Goal: Transaction & Acquisition: Purchase product/service

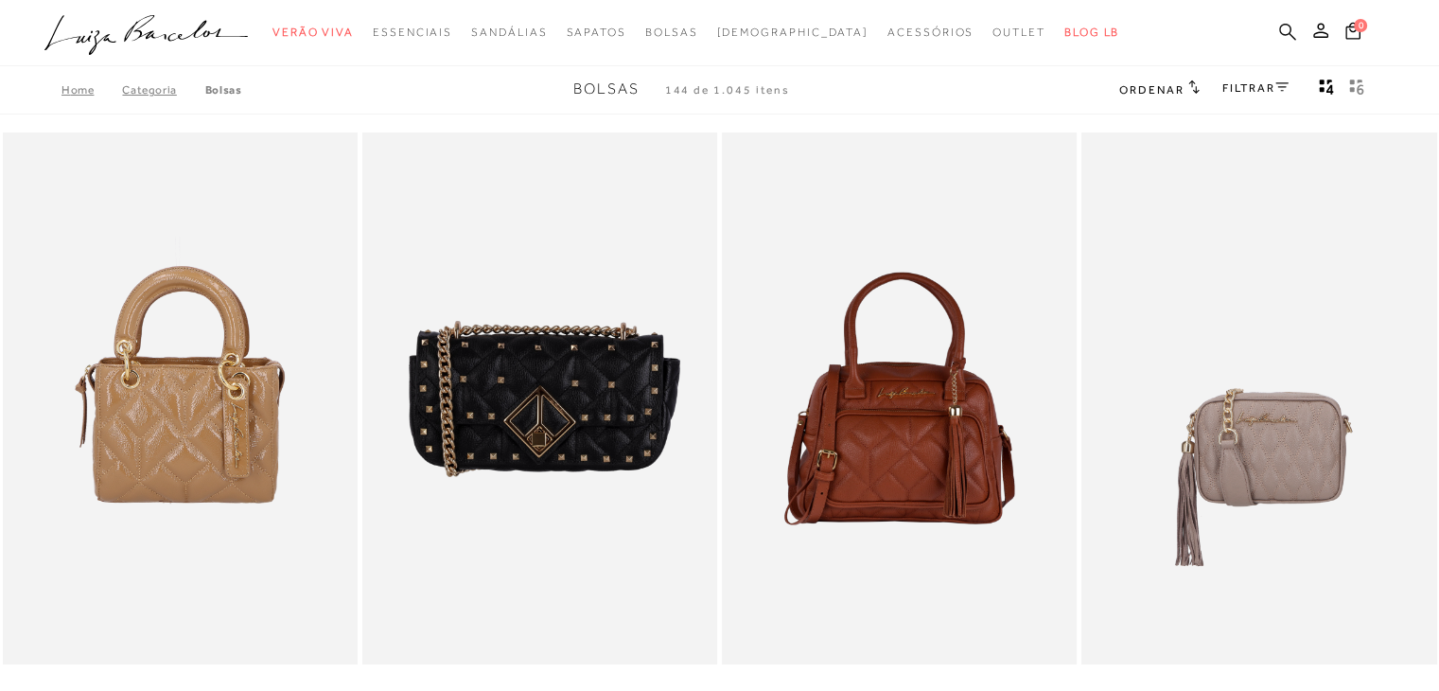
click at [1287, 36] on icon at bounding box center [1287, 32] width 17 height 18
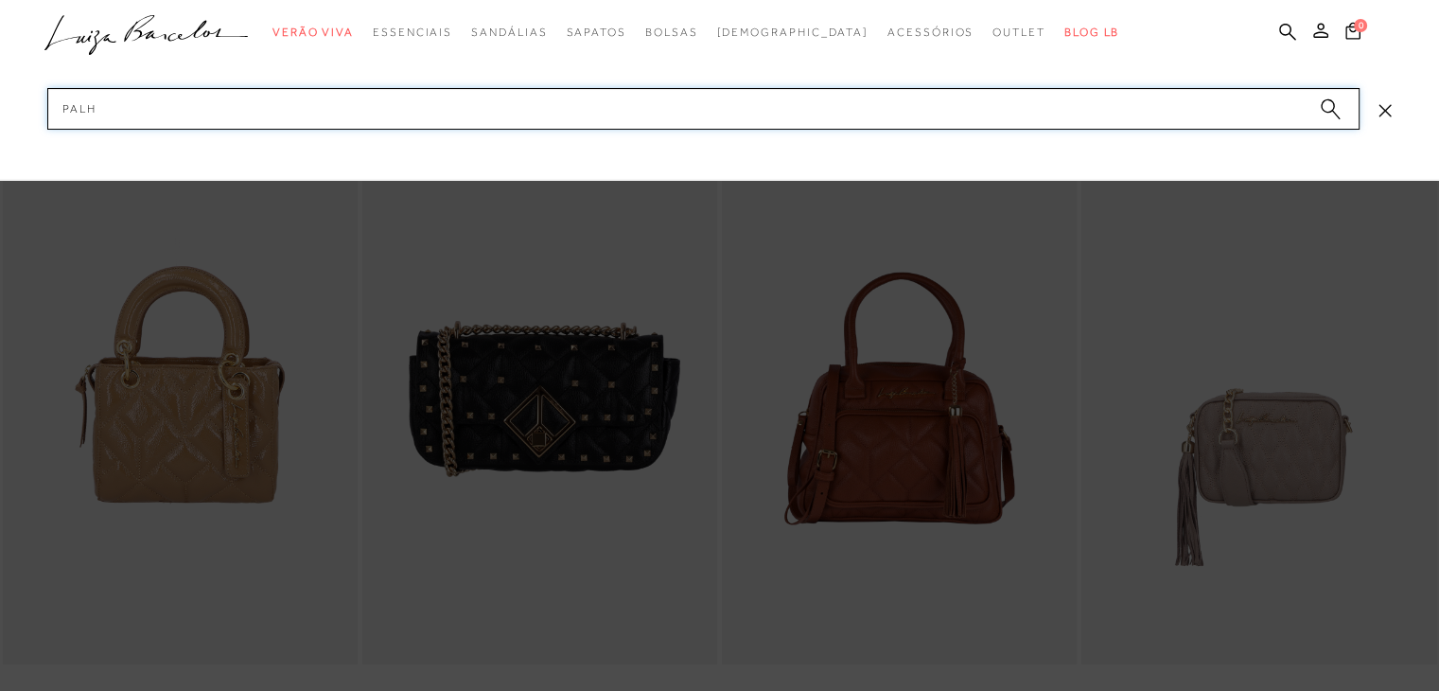
type input "palha"
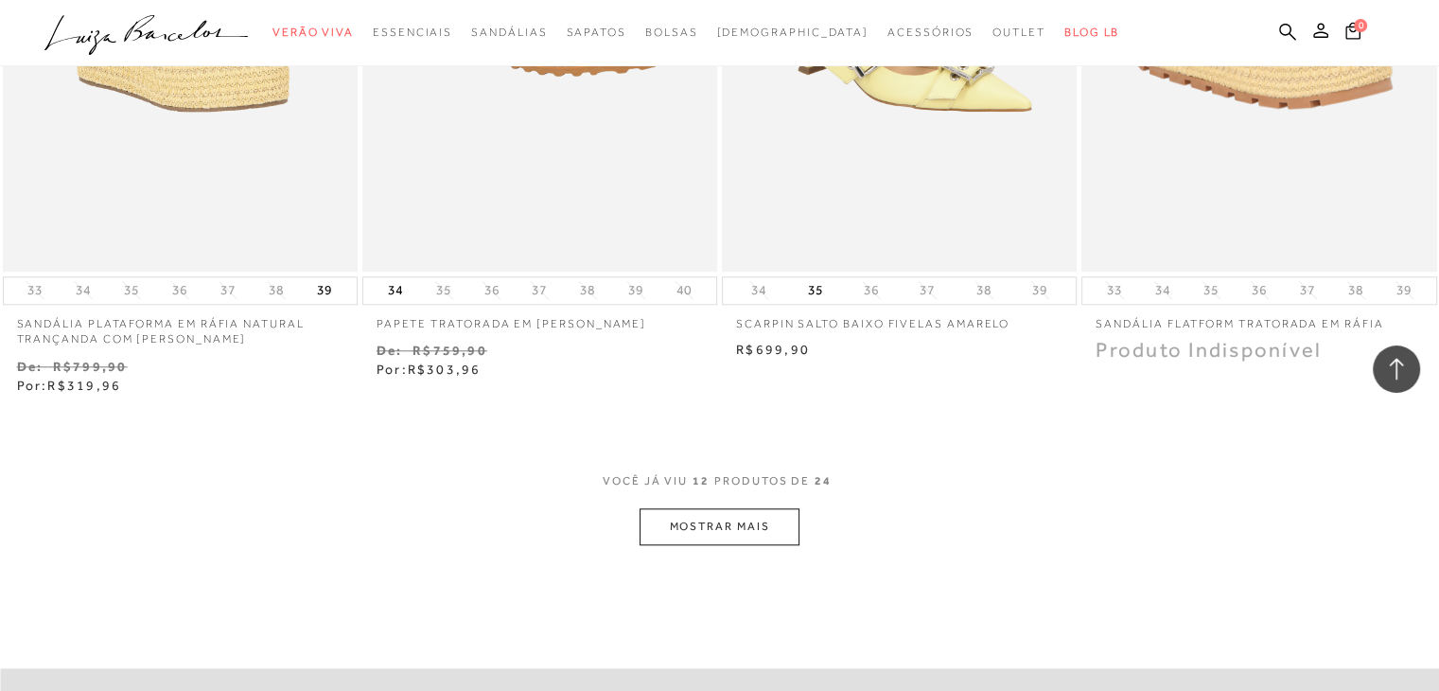
scroll to position [1987, 0]
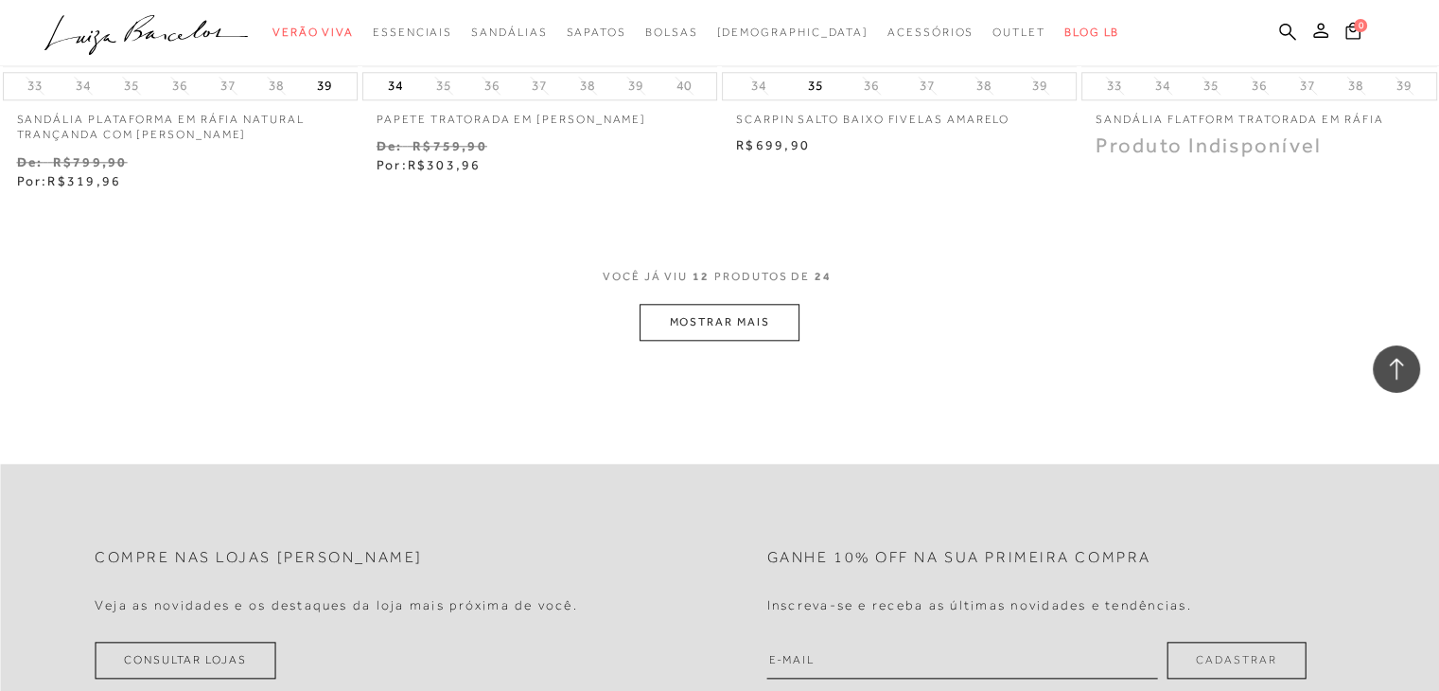
click at [715, 309] on button "MOSTRAR MAIS" at bounding box center [719, 322] width 159 height 37
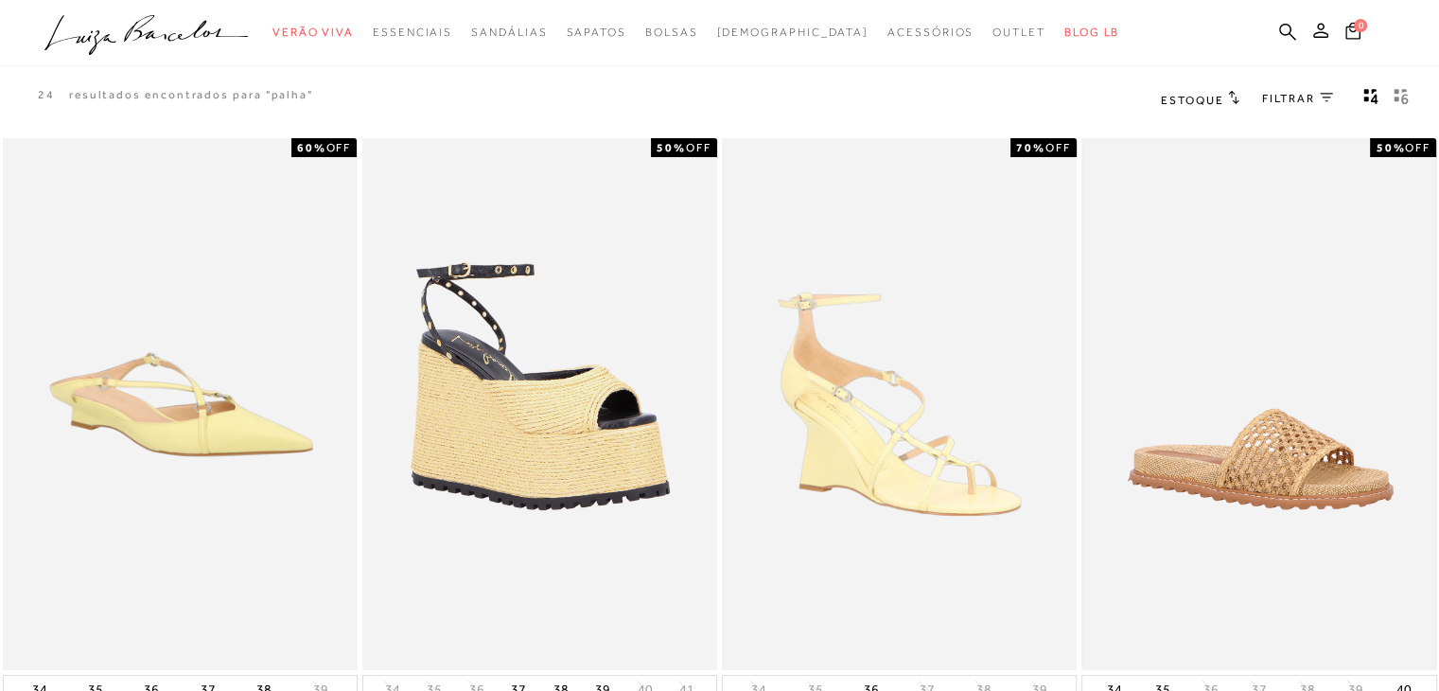
scroll to position [0, 0]
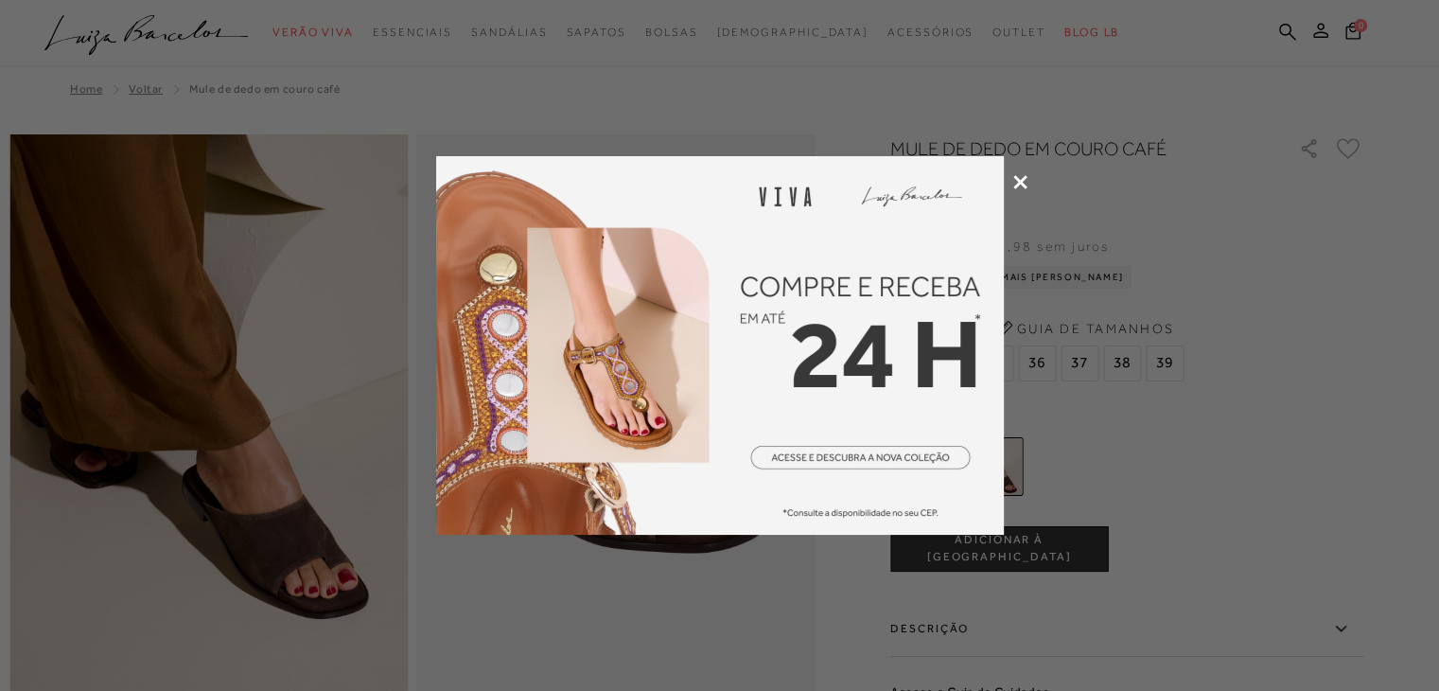
click at [1030, 178] on div at bounding box center [719, 345] width 1439 height 691
click at [1019, 179] on icon at bounding box center [1021, 182] width 14 height 14
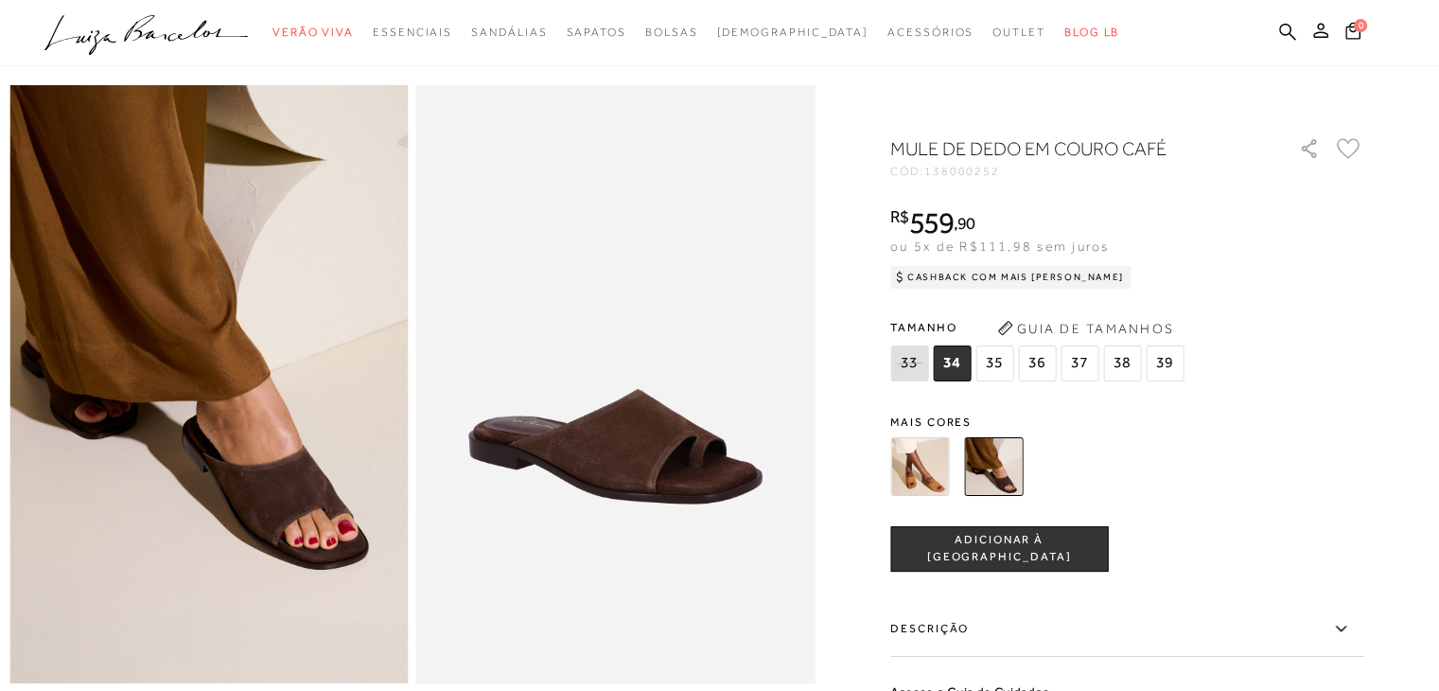
scroll to position [95, 0]
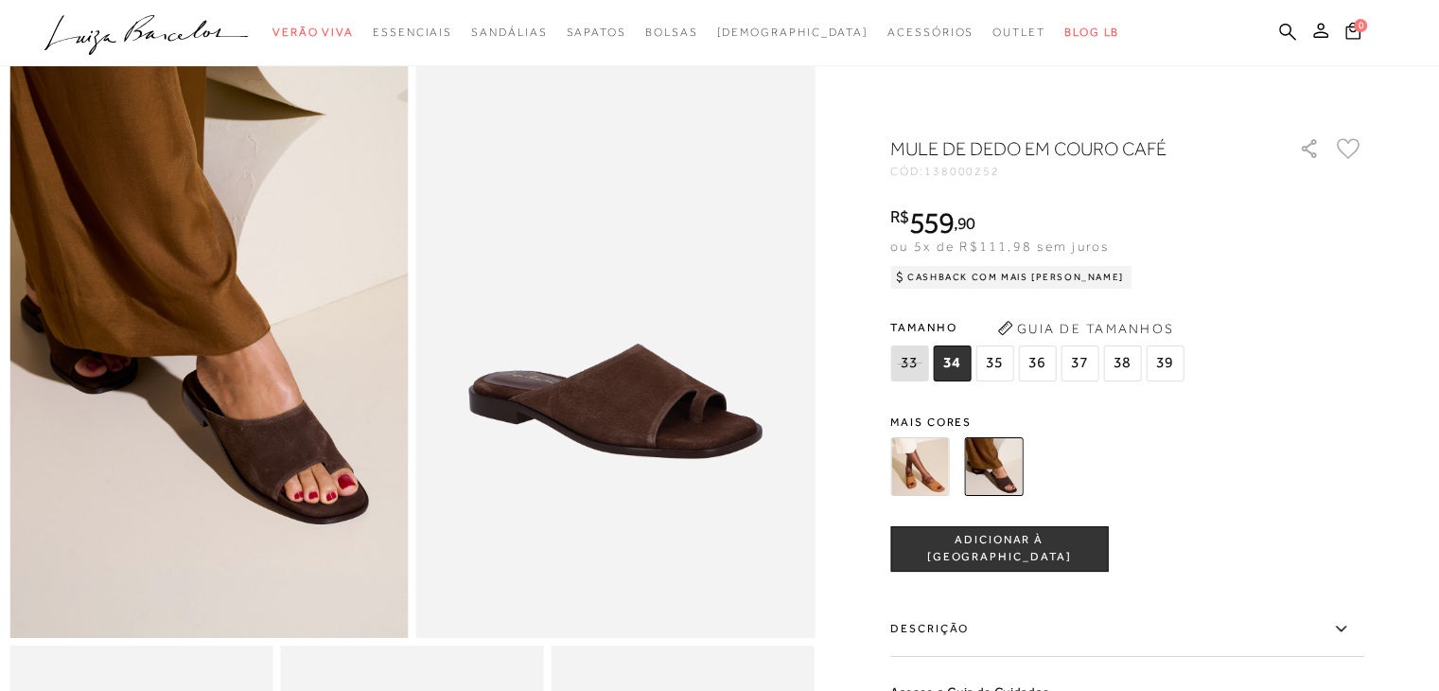
click at [1041, 357] on span "36" at bounding box center [1037, 363] width 38 height 36
click at [1052, 559] on button "ADICIONAR À SACOLA" at bounding box center [1000, 548] width 218 height 45
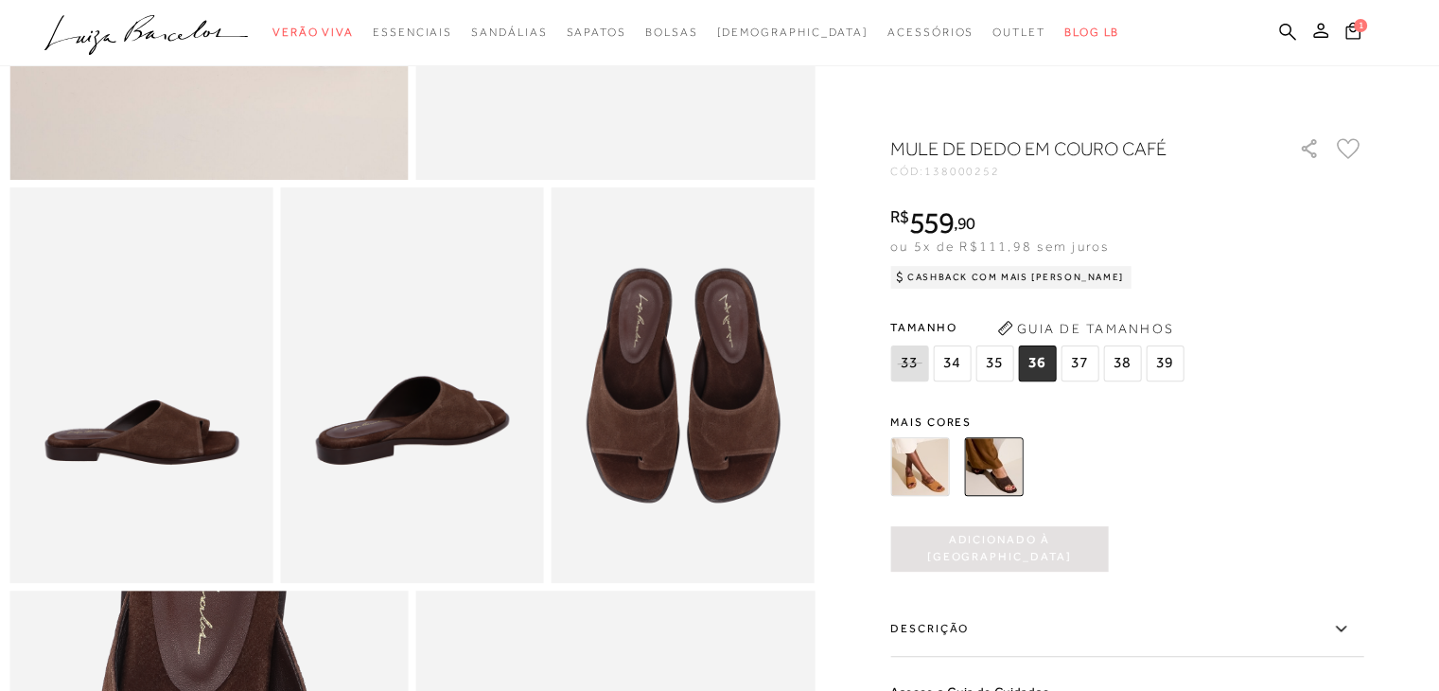
scroll to position [473, 0]
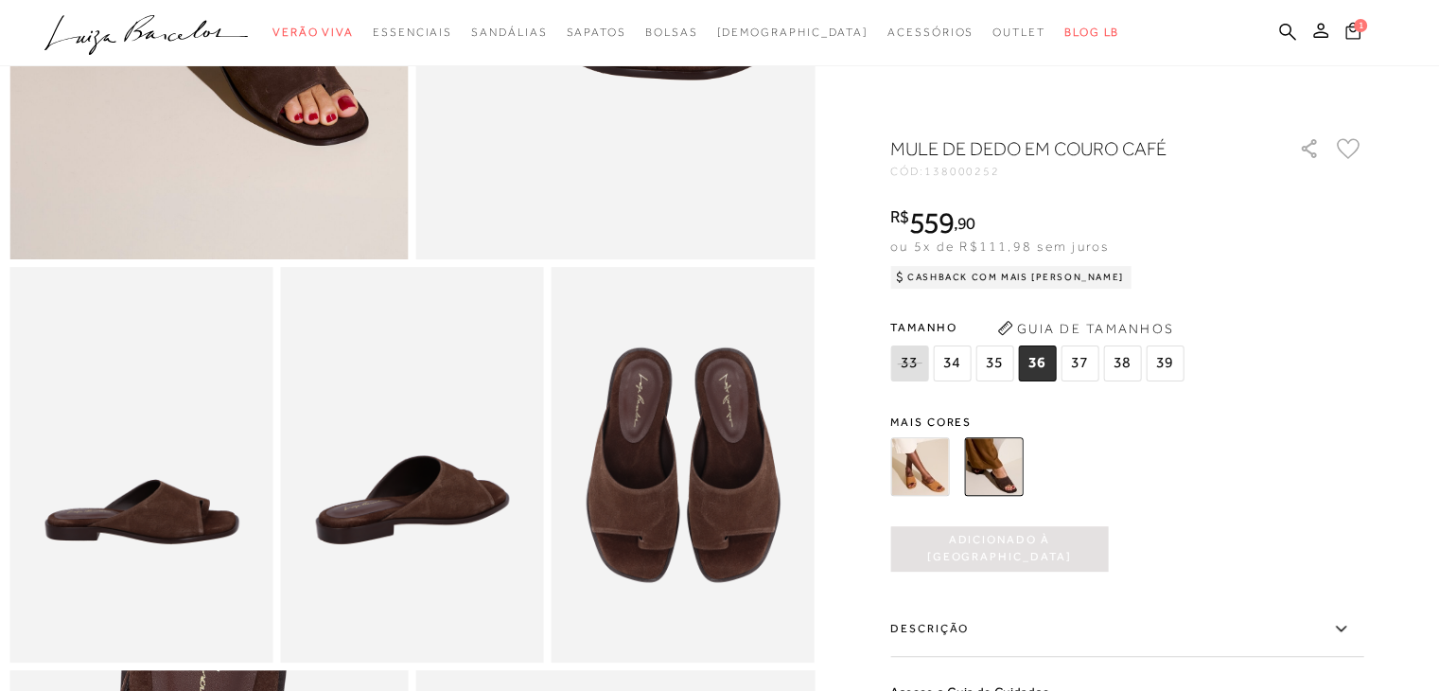
click at [1357, 30] on span "1" at bounding box center [1360, 25] width 13 height 13
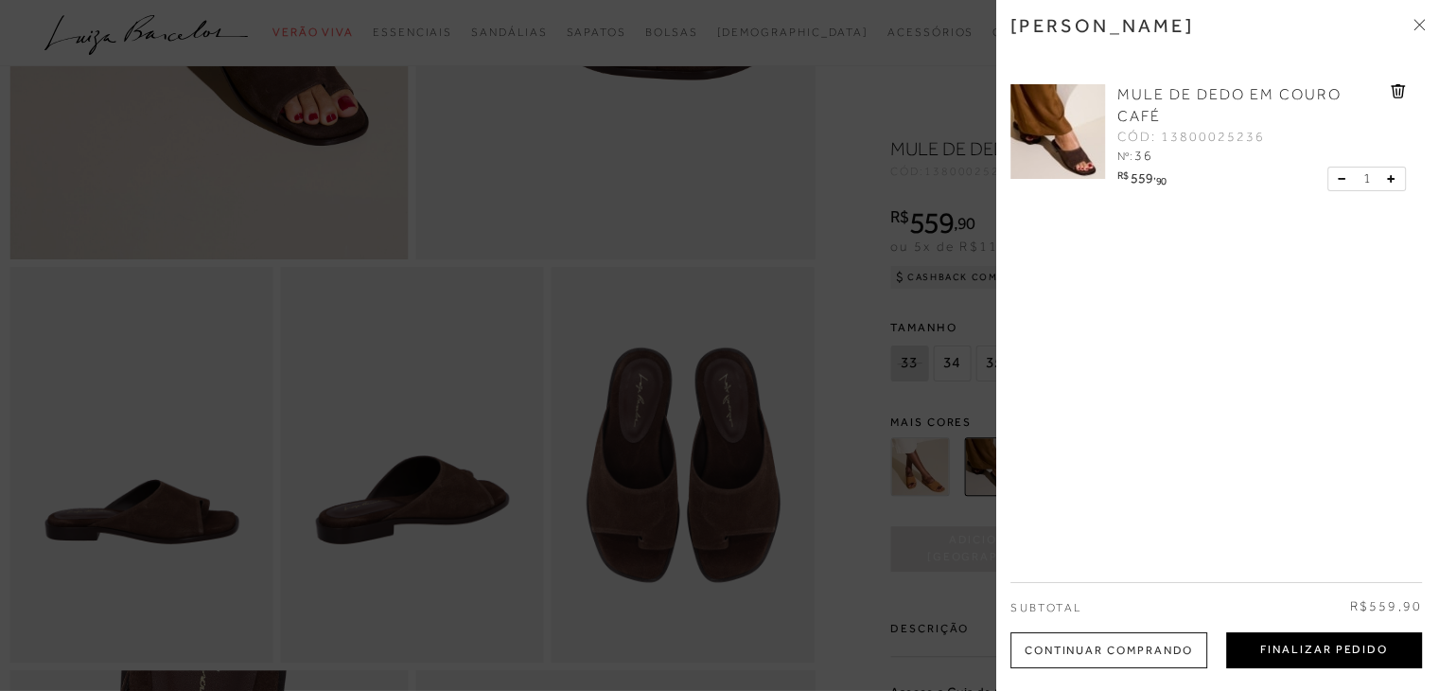
click at [1303, 649] on button "Finalizar Pedido" at bounding box center [1324, 650] width 196 height 36
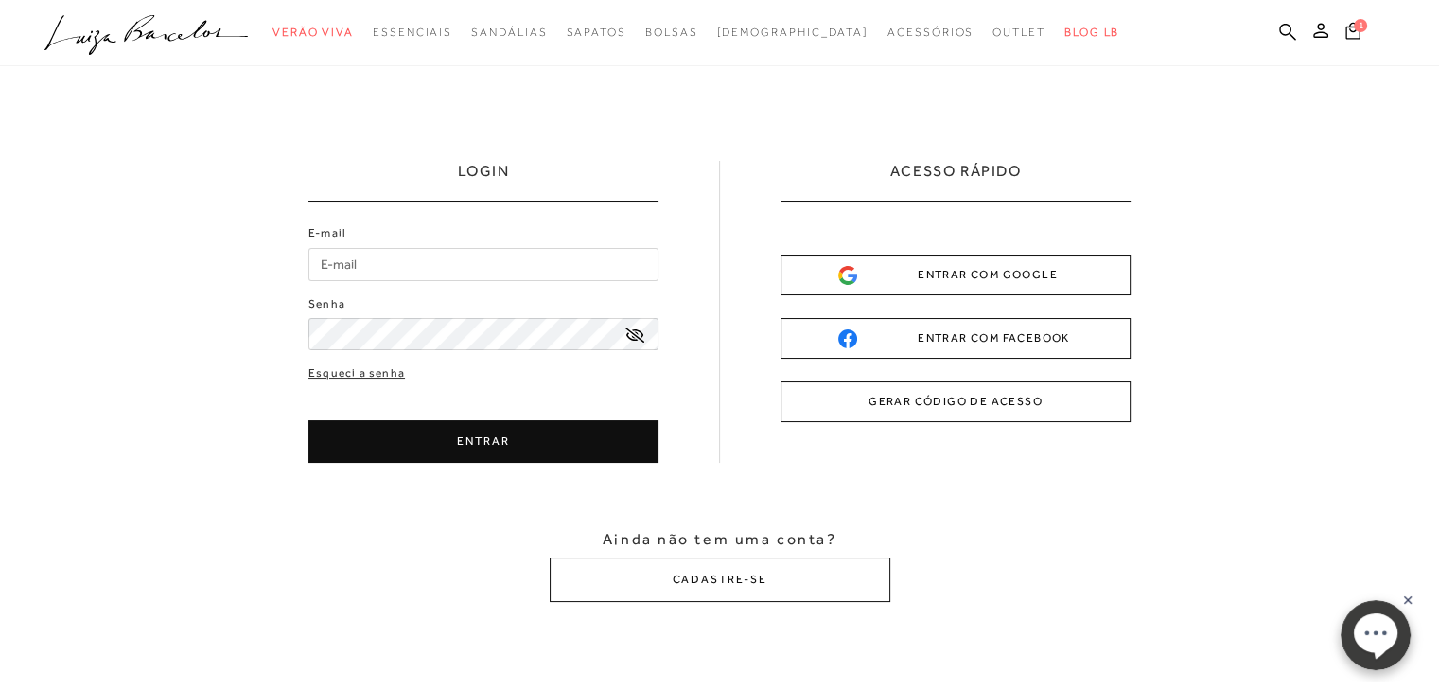
click at [473, 255] on input "E-mail" at bounding box center [484, 264] width 350 height 33
type input "heloisa_manhani@hotmail.com"
click at [452, 440] on button "ENTRAR" at bounding box center [484, 441] width 350 height 43
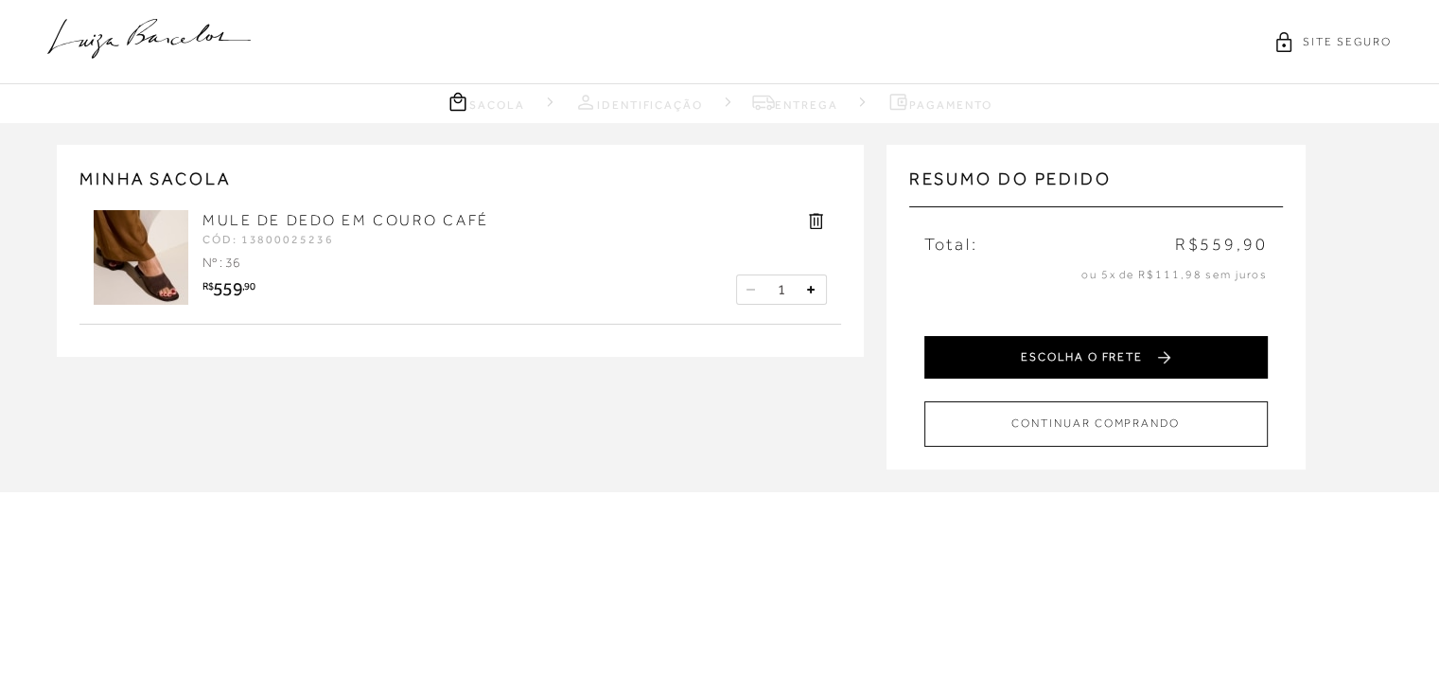
click at [1087, 349] on button "ESCOLHA O FRETE" at bounding box center [1097, 357] width 344 height 43
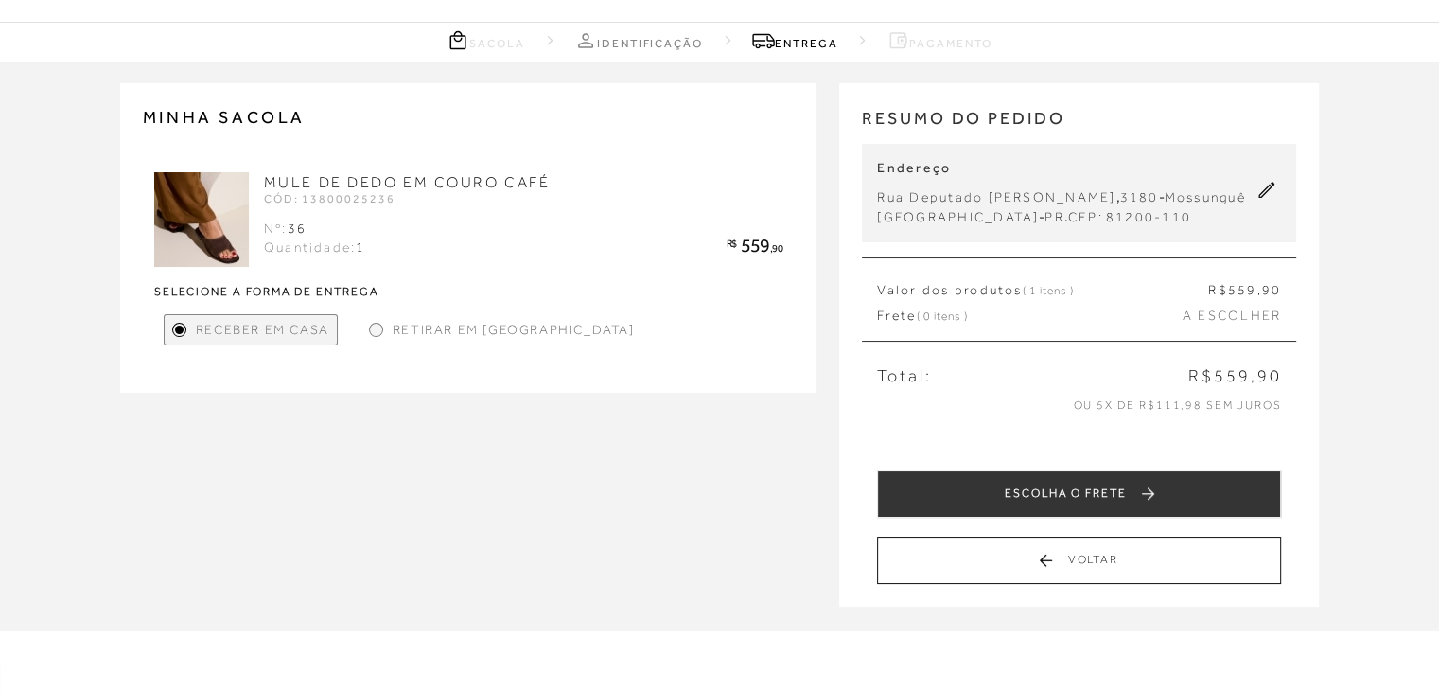
scroll to position [95, 0]
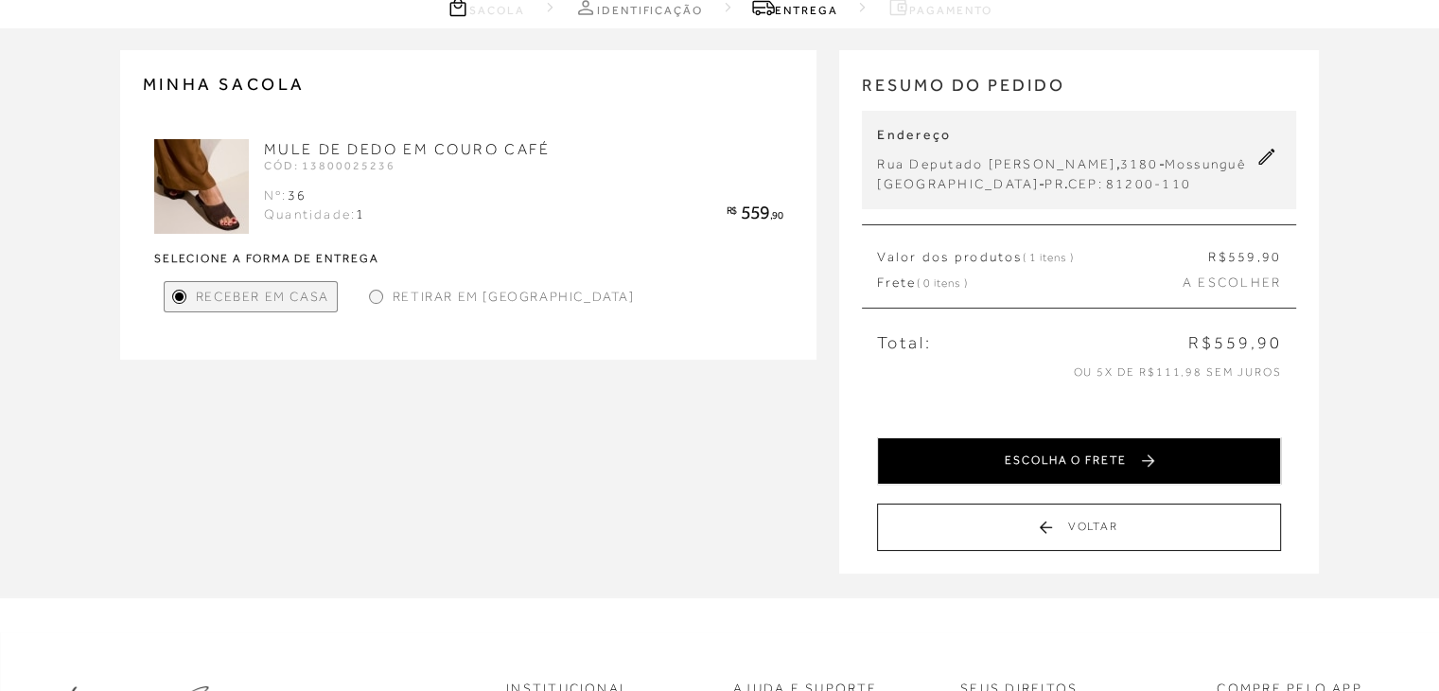
click at [1014, 485] on button "ESCOLHA O FRETE" at bounding box center [1079, 460] width 404 height 47
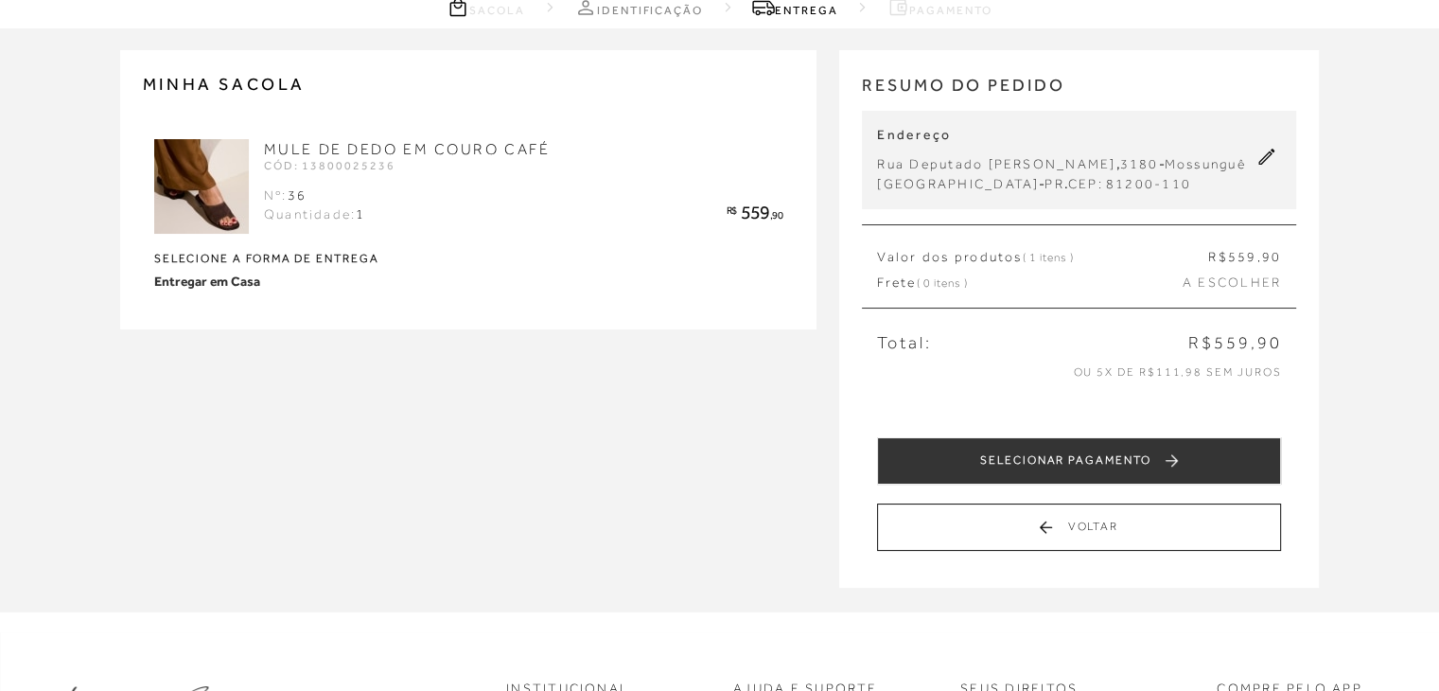
scroll to position [0, 0]
